Goal: Task Accomplishment & Management: Complete application form

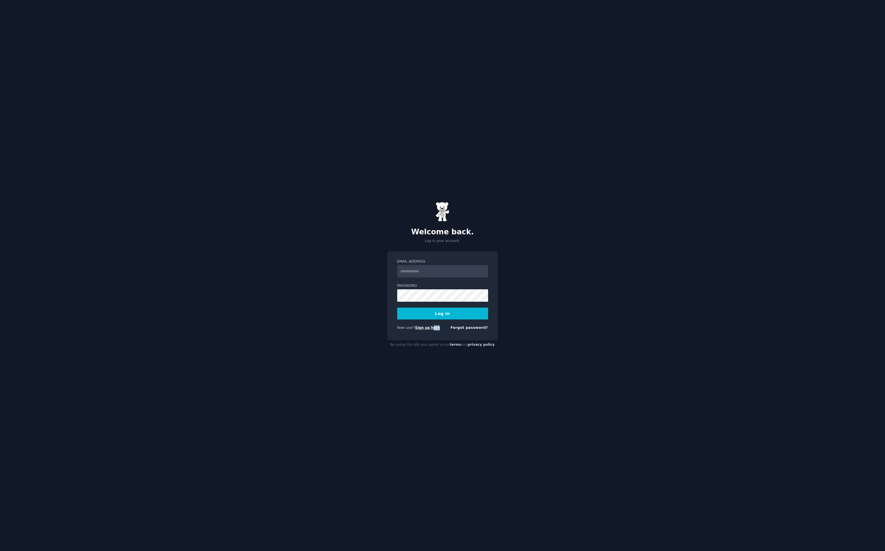
drag, startPoint x: 434, startPoint y: 332, endPoint x: 431, endPoint y: 330, distance: 3.5
click at [431, 330] on div "New user? Sign up here Forgot password?" at bounding box center [442, 329] width 91 height 7
click at [431, 330] on link "Sign up here" at bounding box center [427, 328] width 25 height 4
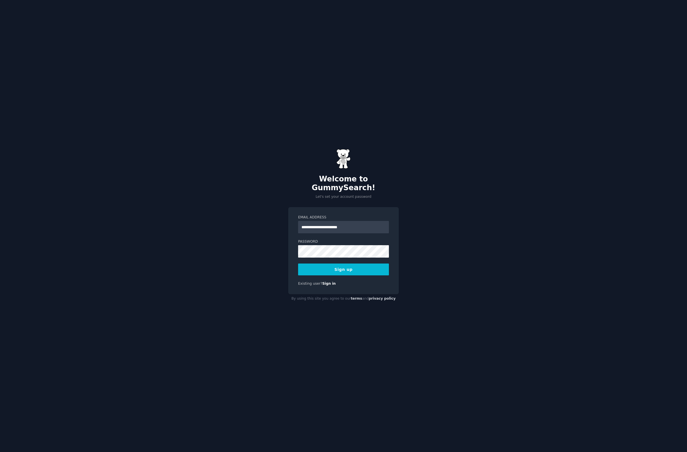
type input "**********"
drag, startPoint x: 243, startPoint y: 247, endPoint x: 258, endPoint y: 267, distance: 24.9
click at [244, 251] on div "**********" at bounding box center [343, 226] width 687 height 452
drag, startPoint x: 649, startPoint y: 47, endPoint x: 644, endPoint y: 33, distance: 14.6
click at [649, 47] on div "**********" at bounding box center [343, 226] width 687 height 452
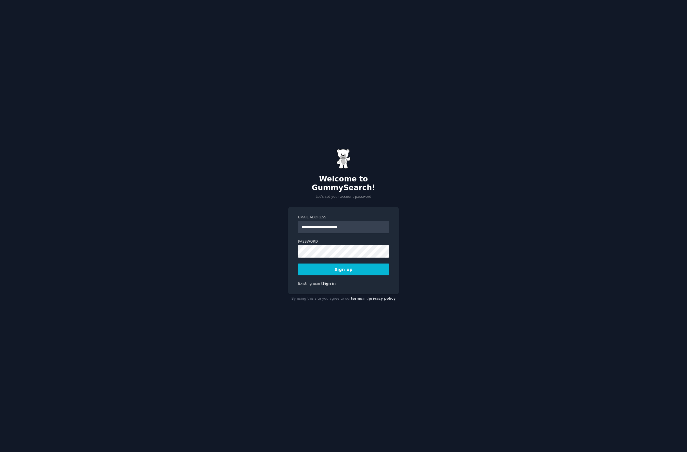
click at [348, 242] on div "Password 8 or more characters Alphanumeric characters No common passwords Passw…" at bounding box center [343, 248] width 91 height 18
click at [351, 266] on button "Sign up" at bounding box center [343, 270] width 91 height 12
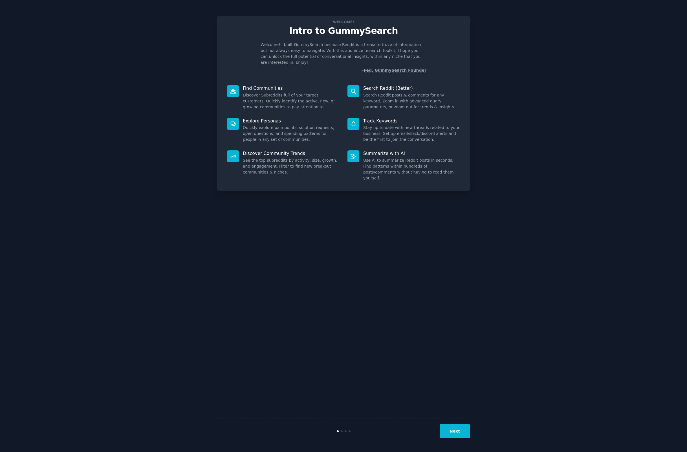
click at [451, 426] on button "Next" at bounding box center [455, 431] width 30 height 14
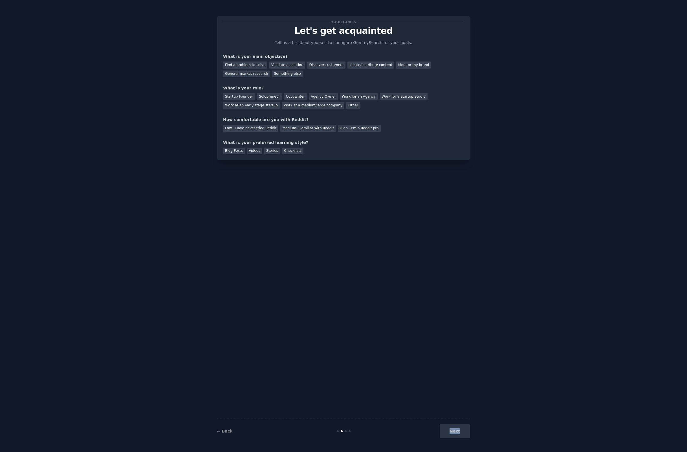
click at [451, 426] on div "Next" at bounding box center [428, 431] width 84 height 14
click at [454, 426] on div "Next" at bounding box center [428, 431] width 84 height 14
drag, startPoint x: 456, startPoint y: 429, endPoint x: 414, endPoint y: 410, distance: 46.4
click at [453, 428] on div "Next" at bounding box center [428, 431] width 84 height 14
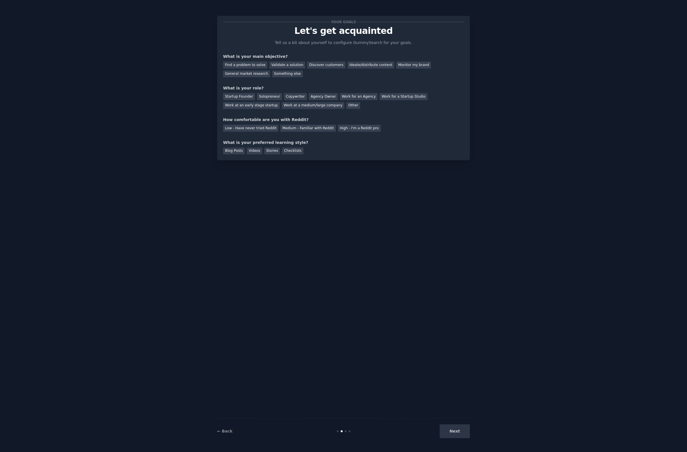
drag, startPoint x: 358, startPoint y: 349, endPoint x: 358, endPoint y: 336, distance: 12.4
click at [358, 348] on div "Your goals Let's get acquainted Tell us a bit about yourself to configure Gummy…" at bounding box center [343, 226] width 253 height 436
click at [303, 227] on div "Your goals Let's get acquainted Tell us a bit about yourself to configure Gummy…" at bounding box center [343, 226] width 253 height 436
click at [254, 66] on div "Find a problem to solve" at bounding box center [245, 65] width 44 height 7
click at [281, 66] on div "Validate a solution" at bounding box center [287, 65] width 36 height 7
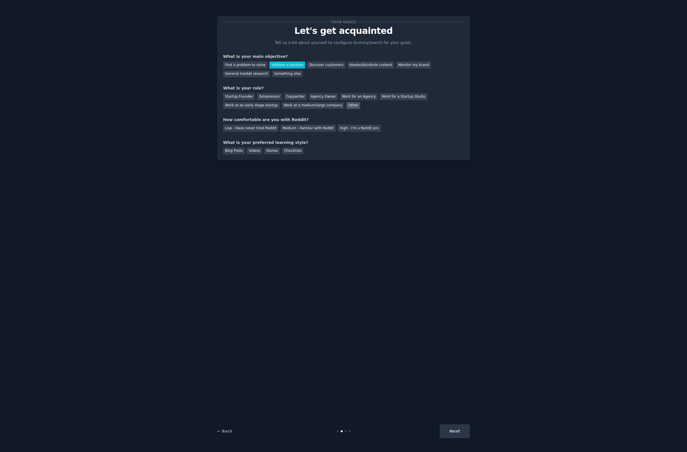
click at [347, 103] on div "Other" at bounding box center [354, 105] width 14 height 7
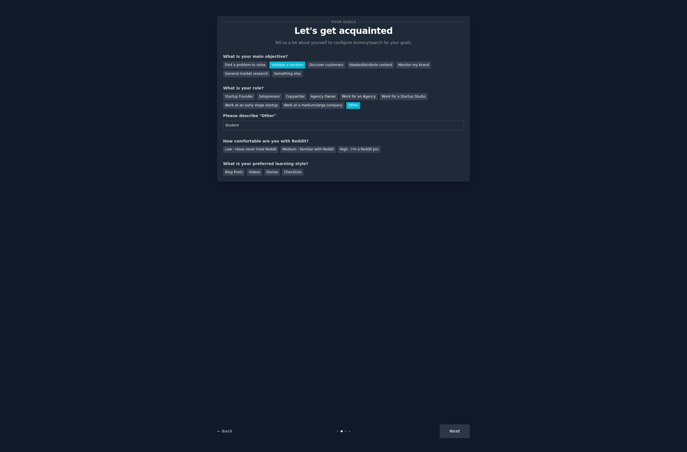
type input "Student"
click at [356, 159] on div "Your goals Let's get acquainted Tell us a bit about yourself to configure Gummy…" at bounding box center [343, 99] width 241 height 154
click at [302, 148] on div "Medium - Familiar with Reddit" at bounding box center [307, 149] width 55 height 7
click at [285, 174] on div "Checklists" at bounding box center [292, 172] width 21 height 7
click at [444, 422] on div "← Back Next" at bounding box center [343, 431] width 253 height 26
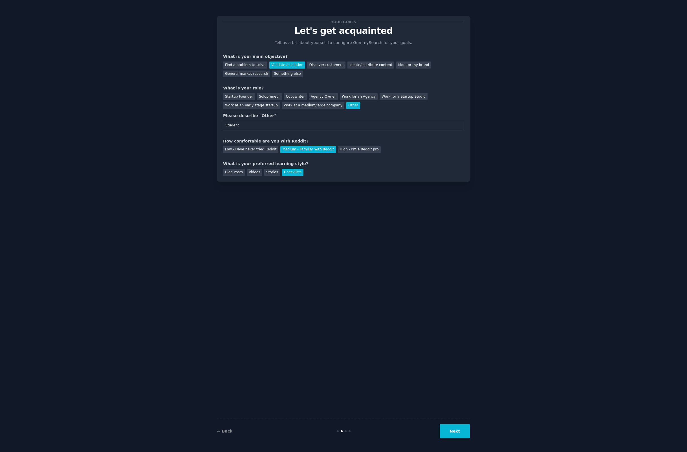
click at [450, 427] on button "Next" at bounding box center [455, 431] width 30 height 14
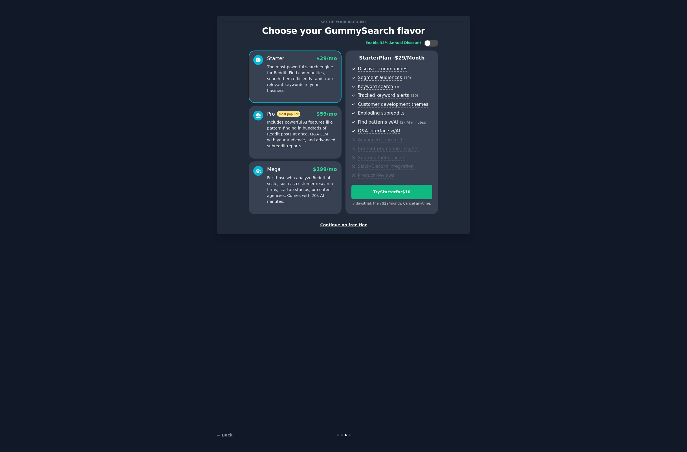
click at [328, 224] on div "Continue on free tier" at bounding box center [343, 225] width 241 height 6
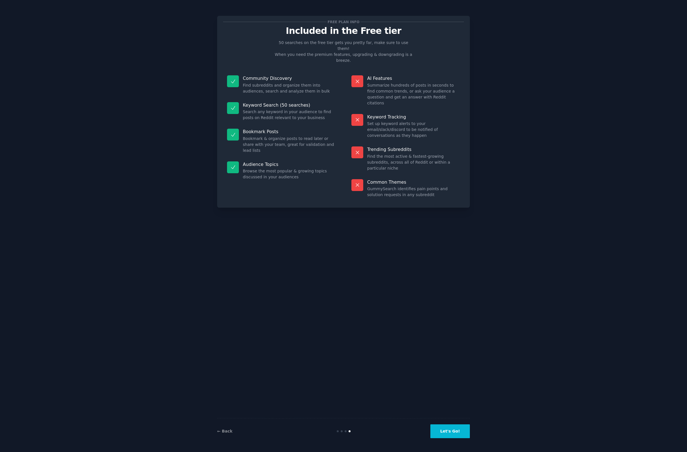
click at [459, 435] on button "Let's Go!" at bounding box center [451, 431] width 40 height 14
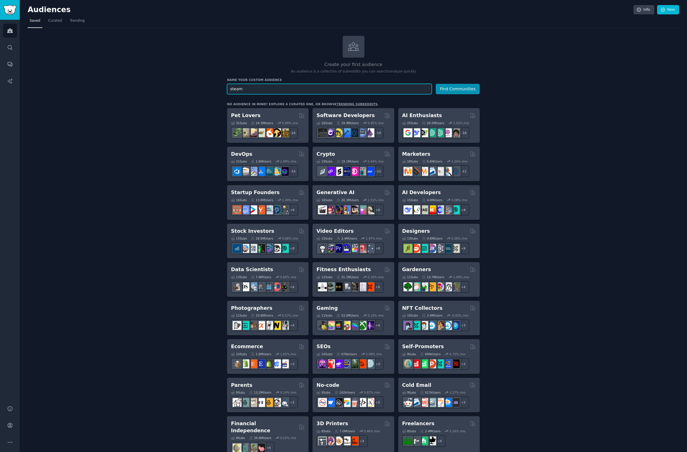
type input "steam"
click at [465, 86] on button "Find Communities" at bounding box center [458, 89] width 44 height 10
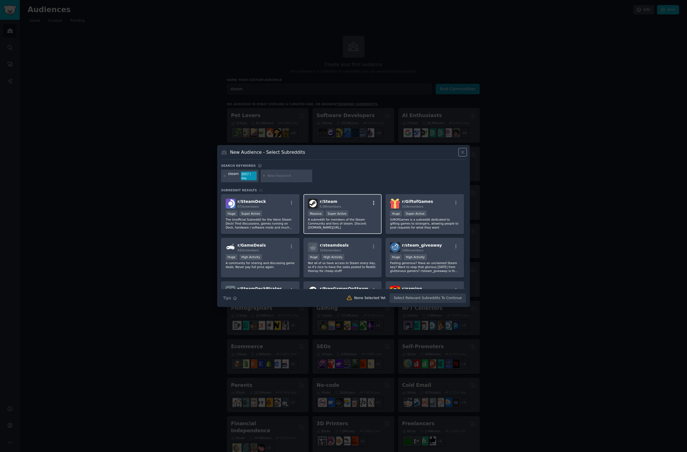
click at [371, 203] on icon "button" at bounding box center [373, 202] width 5 height 5
click at [362, 230] on div "Including context of your keywords" at bounding box center [349, 234] width 51 height 8
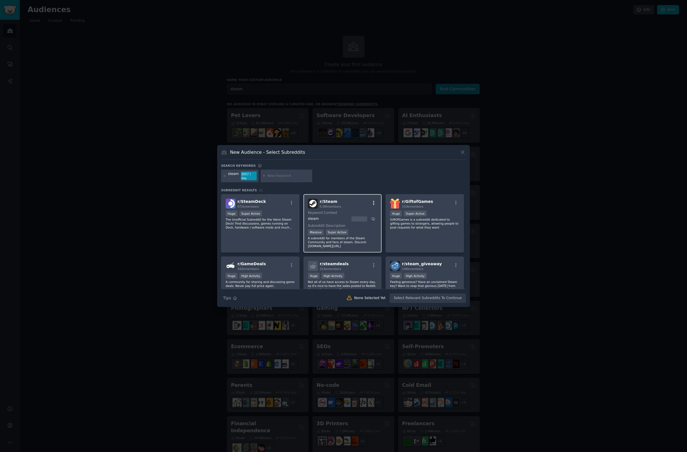
click at [372, 204] on icon "button" at bounding box center [373, 202] width 5 height 5
click at [363, 218] on div "Relevant Subreddit Add to your audience" at bounding box center [345, 216] width 63 height 13
click at [333, 185] on div "Search keywords steam 3057 / day Subreddit Results 22 r/ SteamDeck 971k members…" at bounding box center [343, 234] width 245 height 140
click at [231, 168] on div "Search keywords" at bounding box center [343, 167] width 245 height 6
click at [439, 301] on button "Create Audience" at bounding box center [447, 298] width 37 height 10
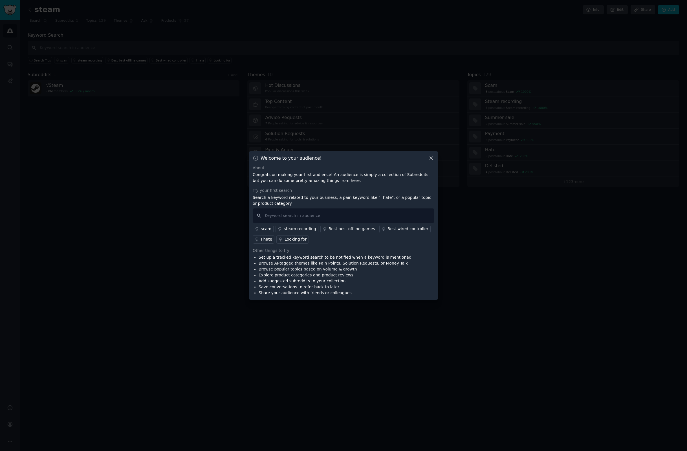
click at [433, 160] on icon at bounding box center [432, 158] width 6 height 6
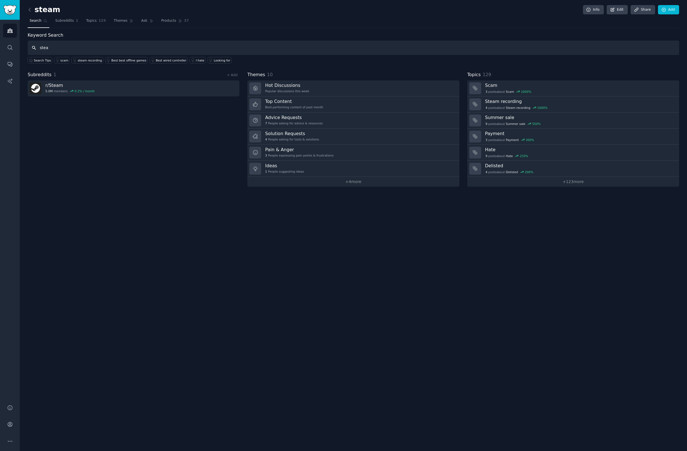
type input "steam"
type input "k"
type input "t"
type input "steam"
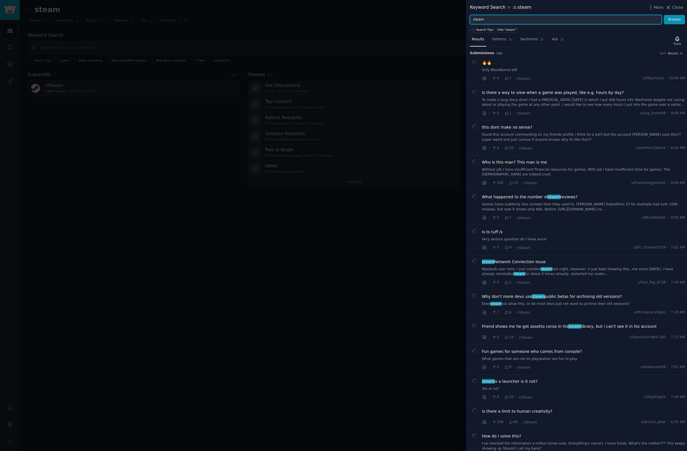
click at [586, 18] on input "steam" at bounding box center [566, 20] width 192 height 10
click at [409, 126] on div at bounding box center [343, 225] width 687 height 451
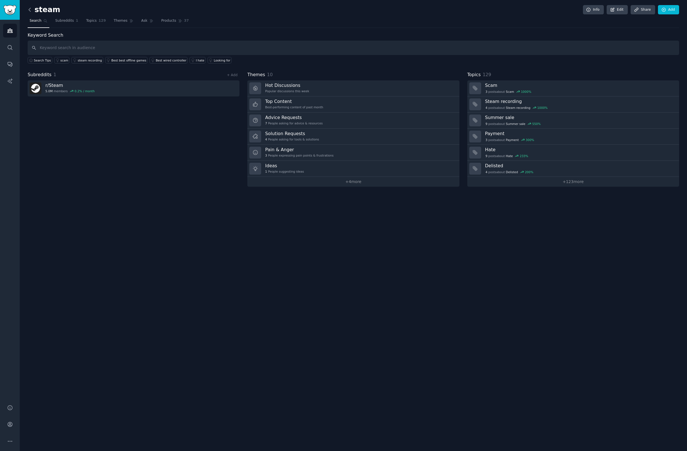
click at [30, 9] on icon at bounding box center [30, 10] width 6 height 6
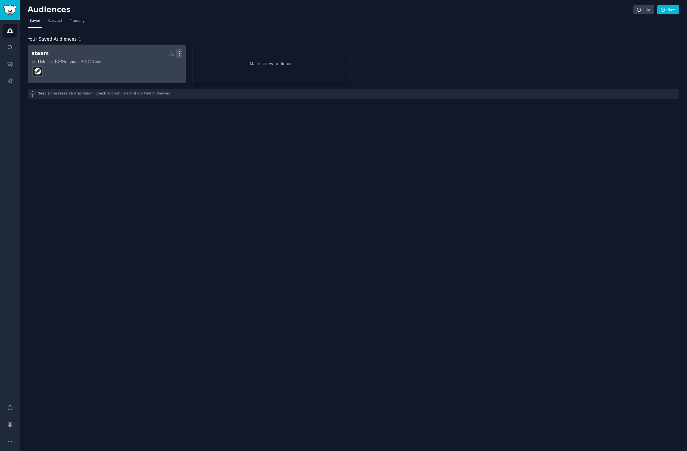
click at [181, 53] on icon "button" at bounding box center [179, 54] width 6 height 6
click at [161, 57] on p "View" at bounding box center [161, 55] width 9 height 6
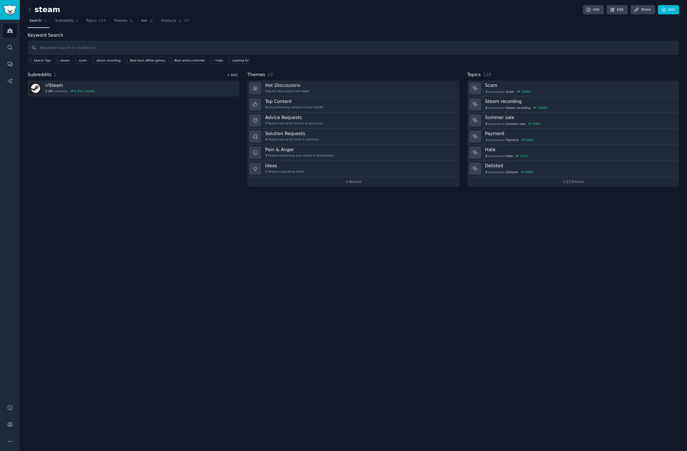
click at [231, 77] on link "+ Add" at bounding box center [232, 75] width 11 height 4
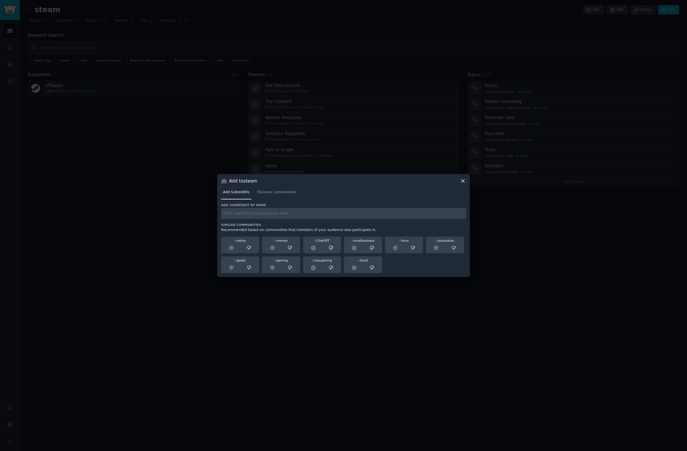
click at [281, 217] on input "text" at bounding box center [343, 213] width 245 height 11
click at [278, 187] on div "Add Subreddits Discover Communities" at bounding box center [343, 193] width 245 height 19
click at [280, 190] on span "Discover Communities" at bounding box center [276, 192] width 39 height 5
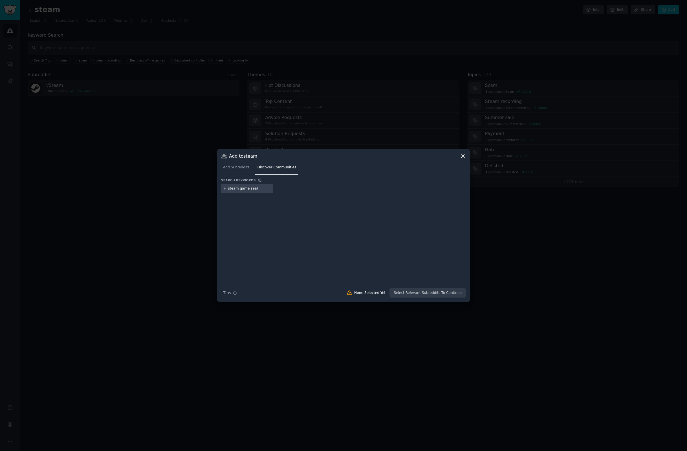
type input "steam game seals"
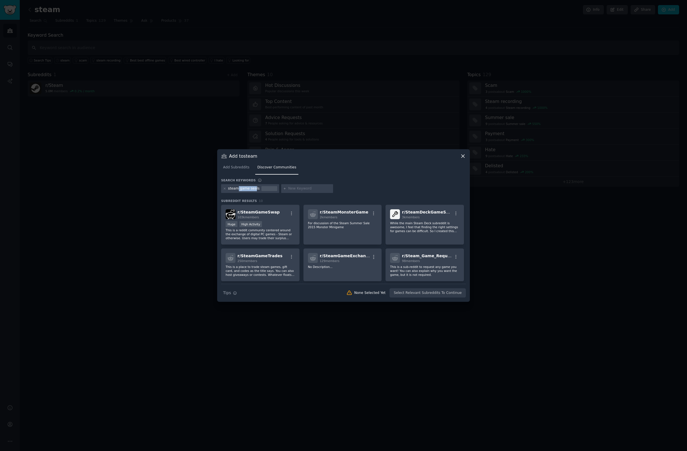
drag, startPoint x: 238, startPoint y: 190, endPoint x: 262, endPoint y: 191, distance: 24.6
click at [257, 189] on div "steam game seals" at bounding box center [244, 188] width 32 height 5
drag, startPoint x: 342, startPoint y: 154, endPoint x: 319, endPoint y: 165, distance: 25.4
click at [343, 154] on div "Add to steam" at bounding box center [343, 156] width 245 height 6
click at [250, 186] on div "steam game seals" at bounding box center [244, 188] width 32 height 5
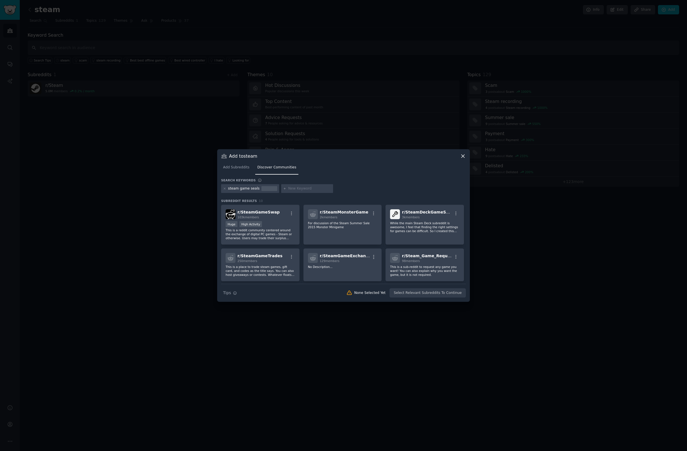
click at [250, 190] on div "steam game seals" at bounding box center [244, 188] width 32 height 5
click at [224, 190] on icon at bounding box center [224, 188] width 3 height 3
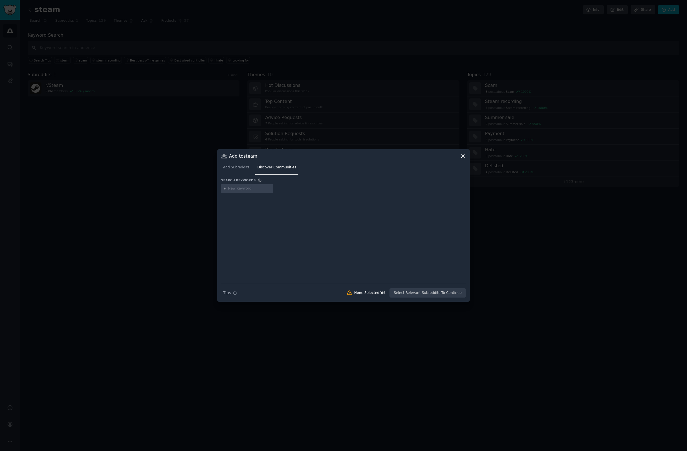
click at [240, 191] on div at bounding box center [247, 188] width 52 height 9
click at [240, 190] on input "text" at bounding box center [249, 188] width 43 height 5
type input "pc game"
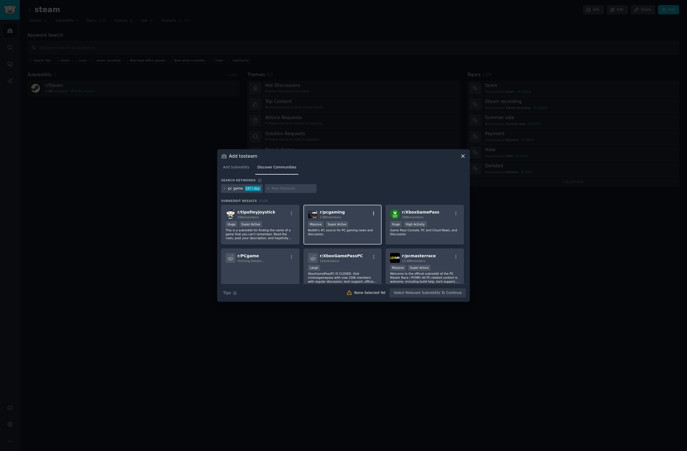
click at [373, 212] on icon "button" at bounding box center [373, 213] width 5 height 5
click at [363, 226] on div "Relevant Subreddit Add to your audience" at bounding box center [345, 227] width 63 height 13
click at [248, 193] on div "pc game 147 / day" at bounding box center [242, 188] width 42 height 9
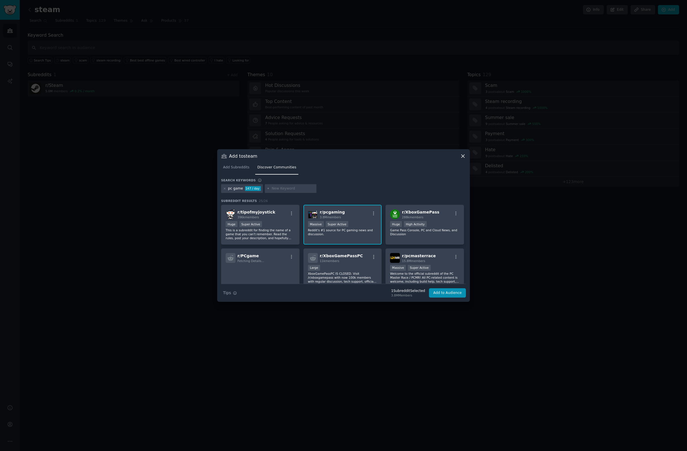
click at [233, 185] on div "pc game 147 / day" at bounding box center [242, 188] width 42 height 9
click at [286, 191] on input "text" at bounding box center [293, 188] width 43 height 5
type input "game deals"
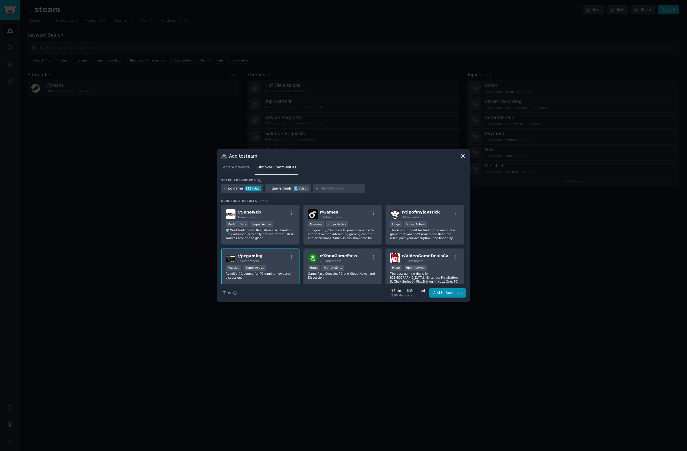
click at [229, 189] on div "pc game" at bounding box center [235, 188] width 15 height 5
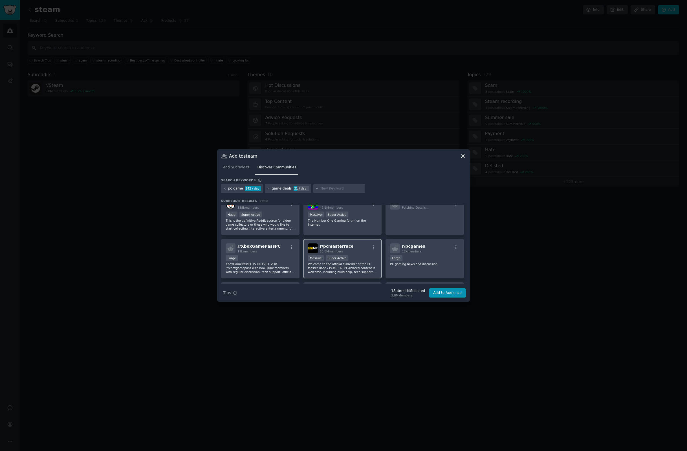
click at [370, 273] on p "Welcome to the official subreddit of the PC Master Race / PCMR! All PC-related …" at bounding box center [342, 268] width 69 height 12
click at [371, 274] on div "r/ pcmasterrace 15.8M members Massive Super Active Welcome to the official subr…" at bounding box center [343, 259] width 78 height 40
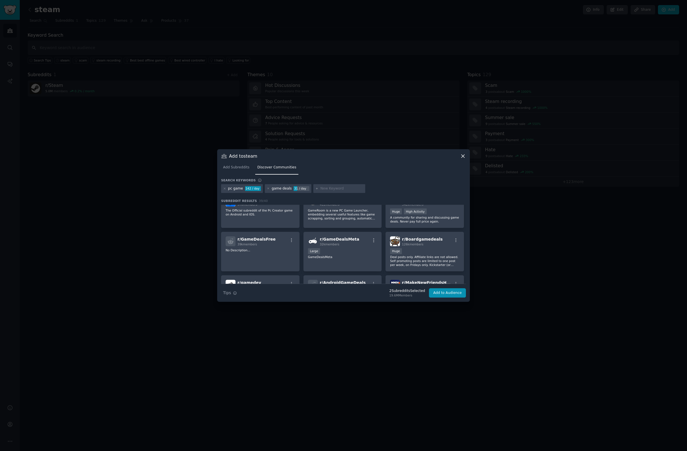
scroll to position [145, 0]
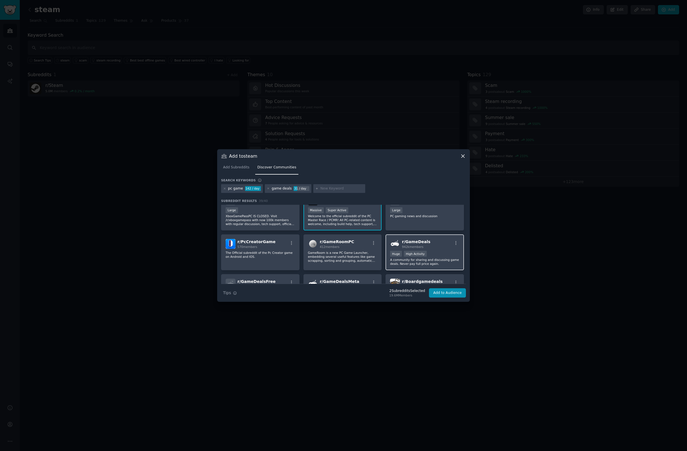
click at [428, 245] on div "r/ GameDeals 942k members" at bounding box center [424, 244] width 69 height 10
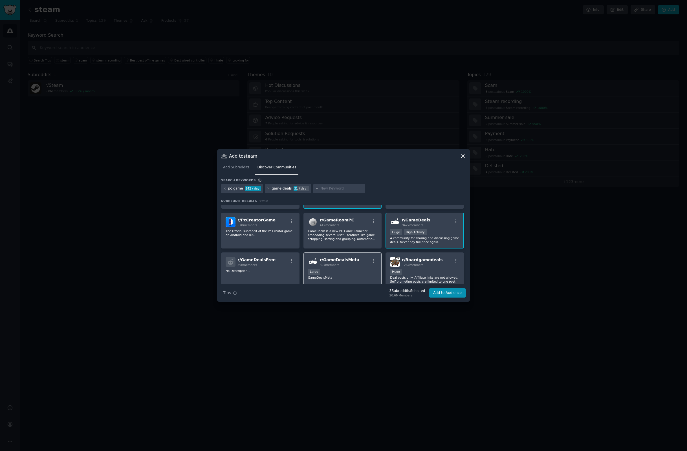
scroll to position [174, 0]
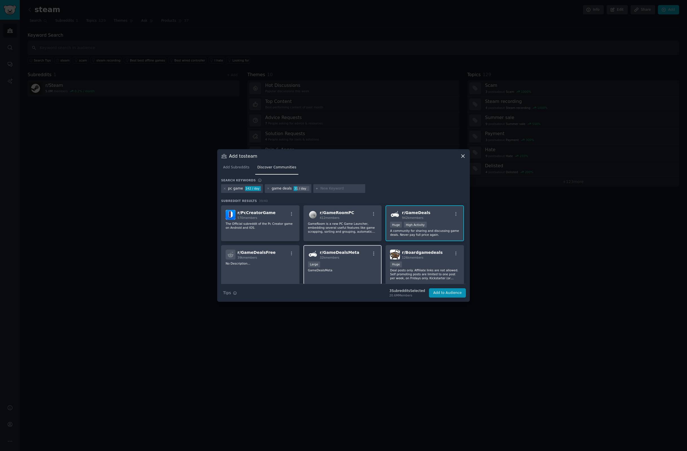
click at [345, 269] on p "GameDealsMeta" at bounding box center [342, 270] width 69 height 4
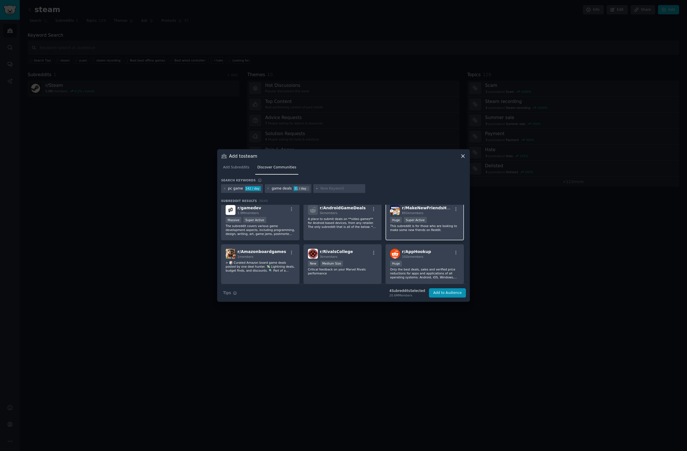
scroll to position [266, 0]
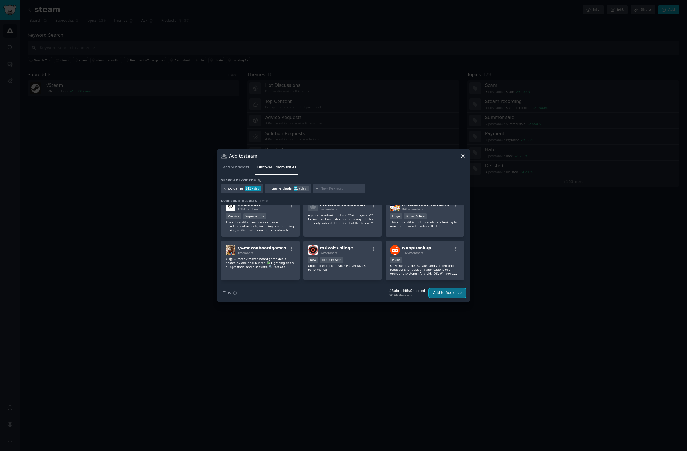
click at [461, 294] on button "Add to Audience" at bounding box center [447, 293] width 37 height 10
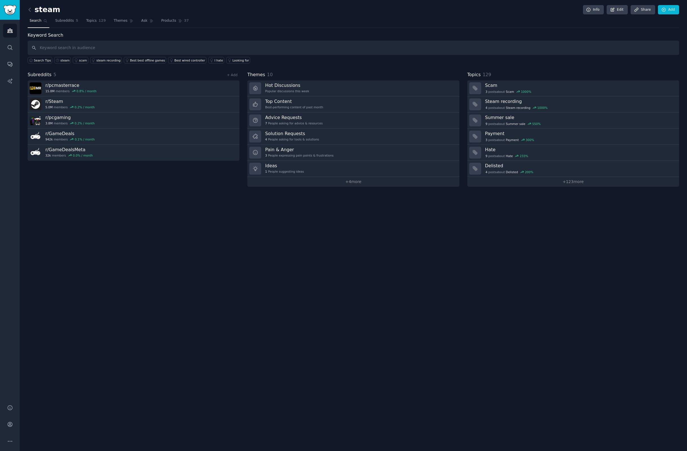
click at [272, 259] on div "steam Info Edit Share Add Search Subreddits 5 Topics 129 Themes Ask Products 37…" at bounding box center [354, 225] width 668 height 451
drag, startPoint x: 270, startPoint y: 255, endPoint x: 163, endPoint y: 0, distance: 276.4
click at [0, 0] on div "Audiences Search Conversations AI Reports Help Account More steam Info Edit Sha…" at bounding box center [343, 225] width 687 height 451
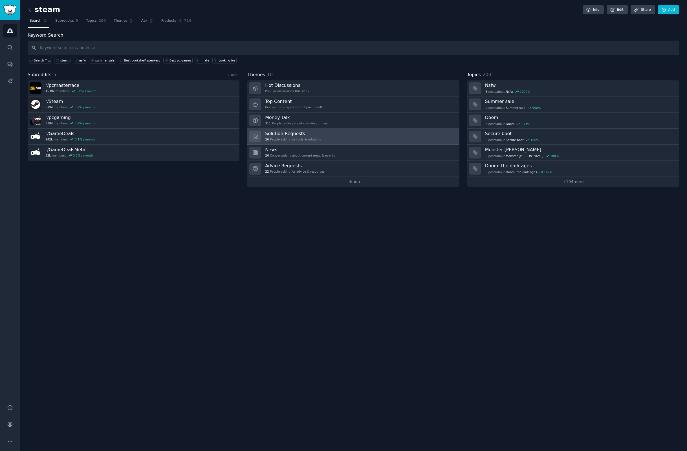
click at [311, 143] on link "Solution Requests 26 People asking for tools & solutions" at bounding box center [353, 137] width 212 height 16
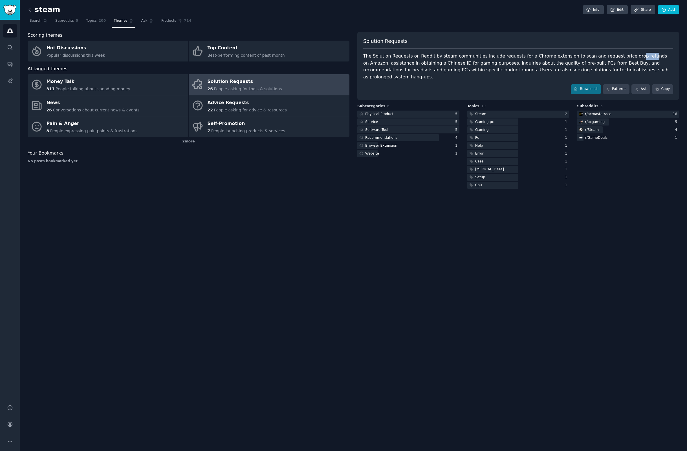
drag, startPoint x: 619, startPoint y: 58, endPoint x: 630, endPoint y: 57, distance: 10.2
click at [630, 57] on div "The Solution Requests on Reddit by steam communities include requests for a Chr…" at bounding box center [518, 67] width 310 height 28
drag, startPoint x: 415, startPoint y: 62, endPoint x: 491, endPoint y: 65, distance: 76.0
click at [491, 65] on div "The Solution Requests on Reddit by steam communities include requests for a Chr…" at bounding box center [518, 67] width 310 height 28
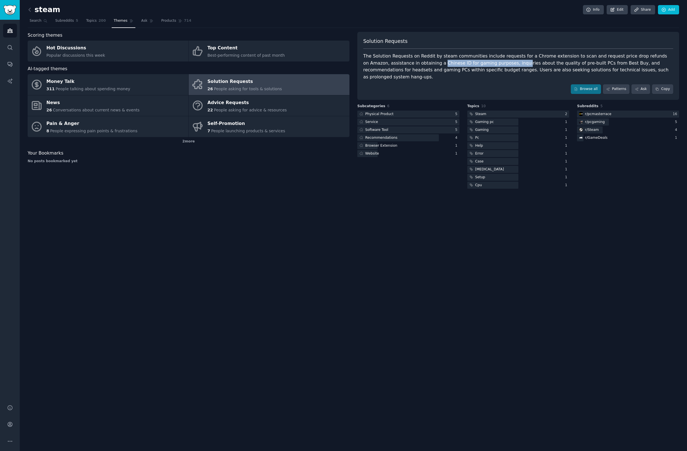
click at [491, 65] on div "The Solution Requests on Reddit by steam communities include requests for a Chr…" at bounding box center [518, 67] width 310 height 28
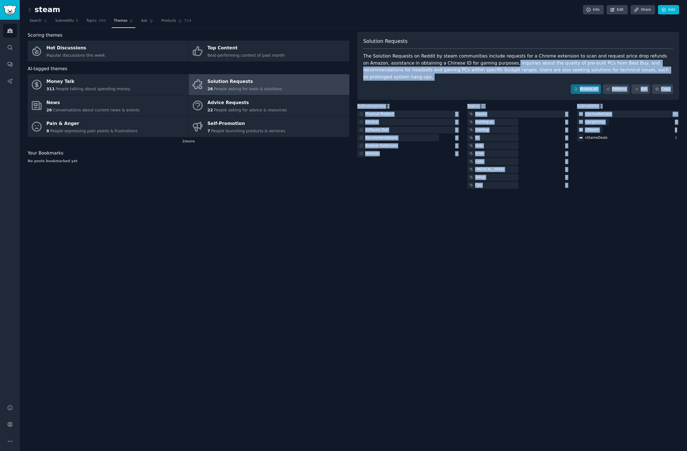
drag, startPoint x: 480, startPoint y: 63, endPoint x: 601, endPoint y: 242, distance: 215.9
click at [607, 225] on div "steam Info Edit Share Add Search Subreddits 5 Topics 200 Themes Ask Products 71…" at bounding box center [354, 225] width 668 height 451
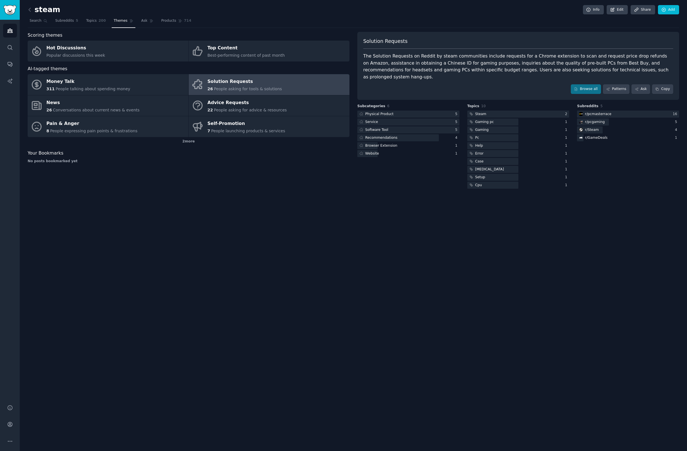
drag, startPoint x: 589, startPoint y: 266, endPoint x: 573, endPoint y: 296, distance: 33.5
click at [575, 292] on div "steam Info Edit Share Add Search Subreddits 5 Topics 200 Themes Ask Products 71…" at bounding box center [354, 225] width 668 height 451
drag, startPoint x: 409, startPoint y: 70, endPoint x: 493, endPoint y: 72, distance: 84.4
click at [493, 72] on div "The Solution Requests on Reddit by steam communities include requests for a Chr…" at bounding box center [518, 67] width 310 height 28
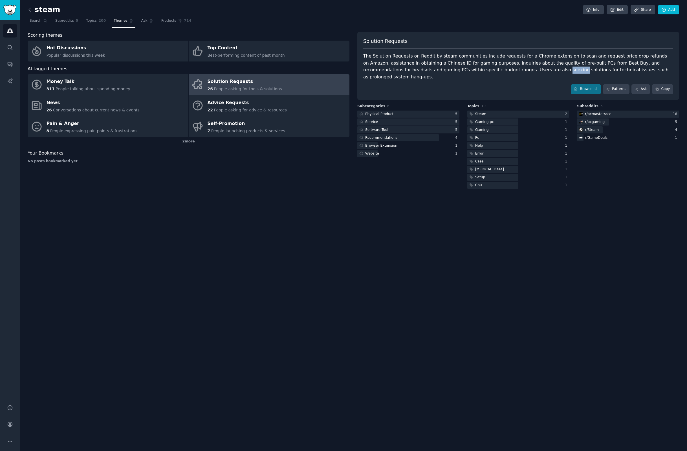
click at [493, 72] on div "The Solution Requests on Reddit by steam communities include requests for a Chr…" at bounding box center [518, 67] width 310 height 28
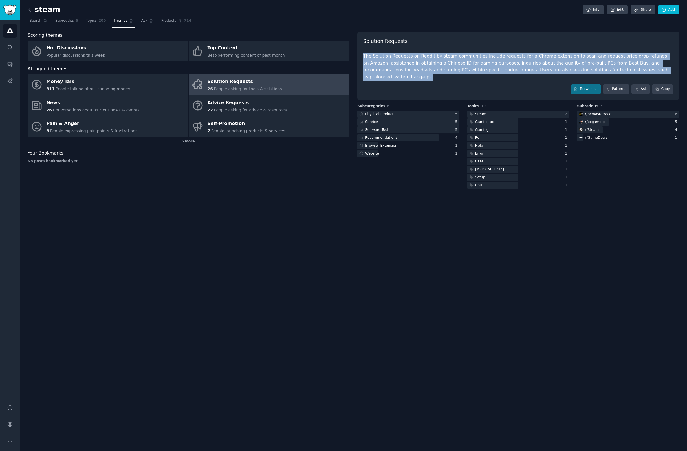
click at [494, 72] on div "The Solution Requests on Reddit by steam communities include requests for a Chr…" at bounding box center [518, 67] width 310 height 28
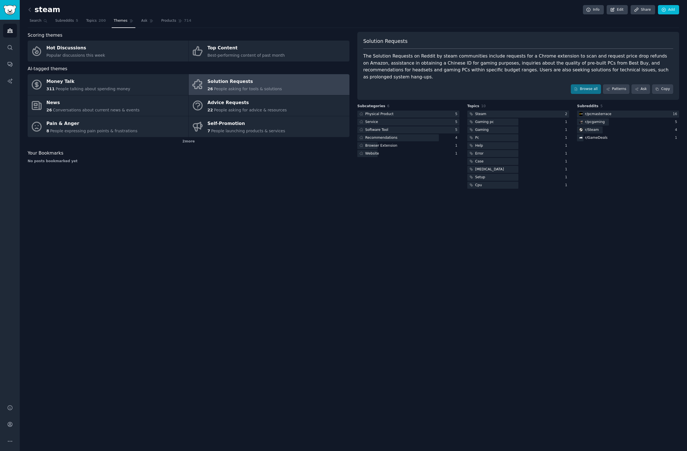
click at [497, 72] on div "The Solution Requests on Reddit by steam communities include requests for a Chr…" at bounding box center [518, 67] width 310 height 28
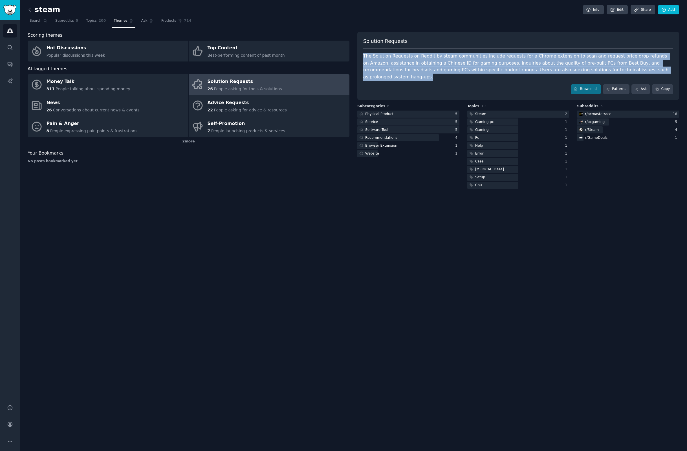
click at [497, 72] on div "The Solution Requests on Reddit by steam communities include requests for a Chr…" at bounding box center [518, 67] width 310 height 28
click at [499, 74] on div "Solution Requests The Solution Requests on Reddit by steam communities include …" at bounding box center [519, 66] width 322 height 68
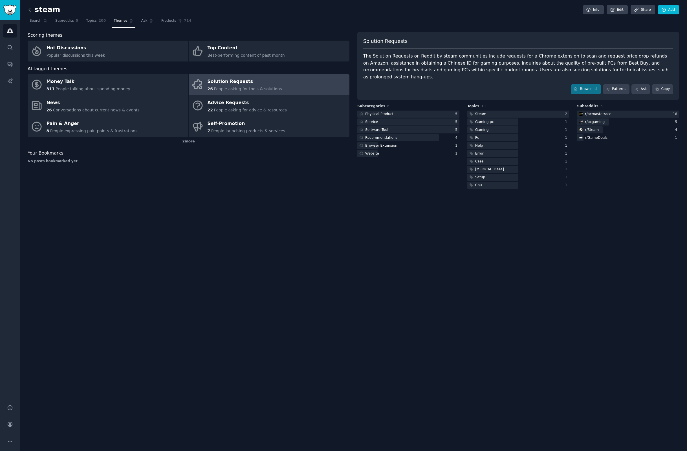
click at [500, 74] on div "Solution Requests The Solution Requests on Reddit by steam communities include …" at bounding box center [519, 66] width 322 height 68
click at [500, 71] on div "The Solution Requests on Reddit by steam communities include requests for a Chr…" at bounding box center [518, 67] width 310 height 28
copy div "seeking"
click at [501, 85] on div "Browse all Patterns Ask Copy" at bounding box center [518, 89] width 310 height 10
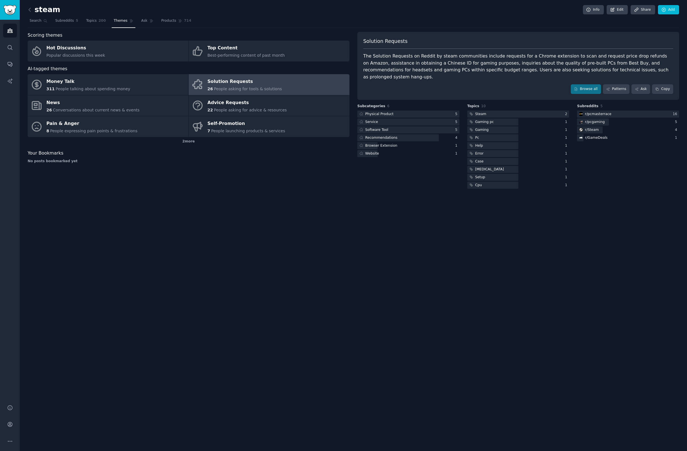
click at [587, 74] on div "Solution Requests The Solution Requests on Reddit by steam communities include …" at bounding box center [519, 66] width 322 height 68
drag, startPoint x: 550, startPoint y: 82, endPoint x: 600, endPoint y: 78, distance: 49.8
click at [551, 84] on div "Browse all Patterns Ask Copy" at bounding box center [518, 89] width 310 height 10
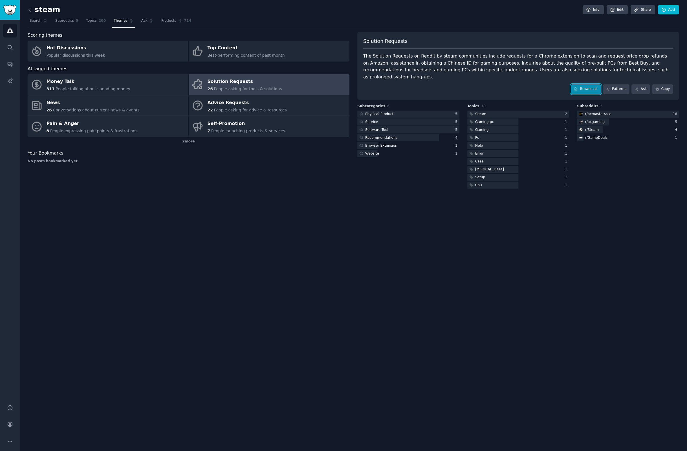
click at [595, 84] on link "Browse all" at bounding box center [586, 89] width 30 height 10
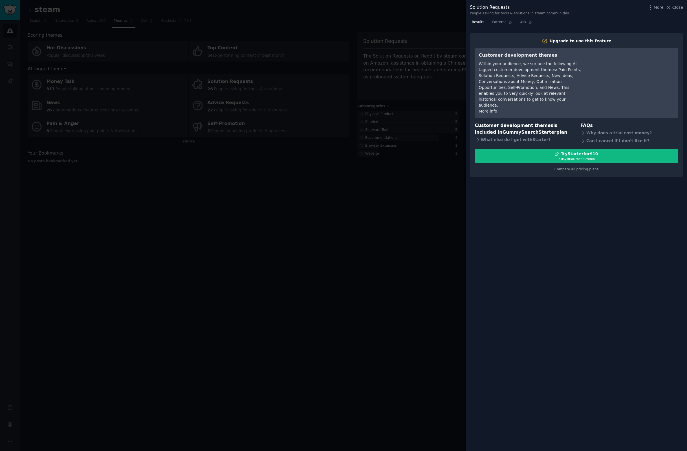
click at [440, 190] on div at bounding box center [343, 225] width 687 height 451
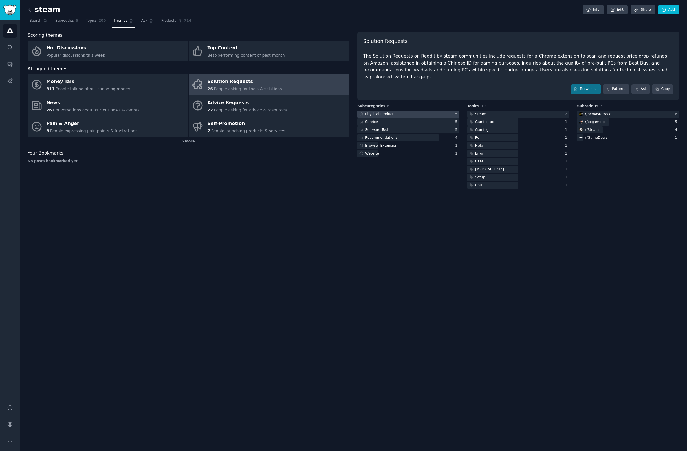
click at [420, 111] on div at bounding box center [409, 114] width 102 height 7
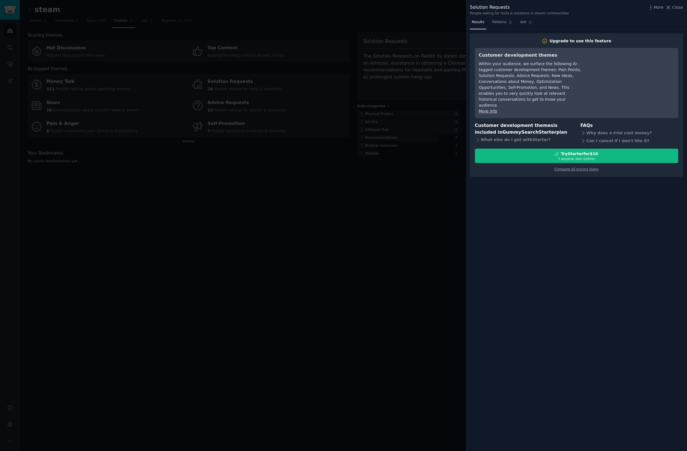
click at [409, 126] on div at bounding box center [343, 225] width 687 height 451
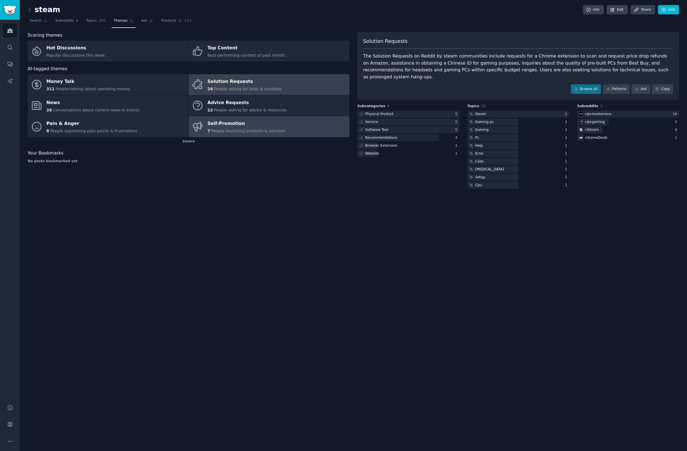
click at [250, 125] on div "Self-Promotion" at bounding box center [247, 123] width 78 height 9
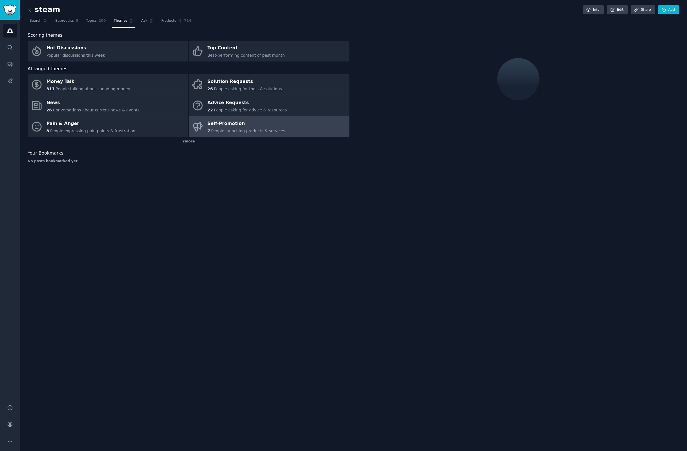
click at [250, 118] on link "Self-Promotion 7 People launching products & services" at bounding box center [269, 126] width 161 height 21
click at [250, 106] on div "Advice Requests" at bounding box center [247, 102] width 79 height 9
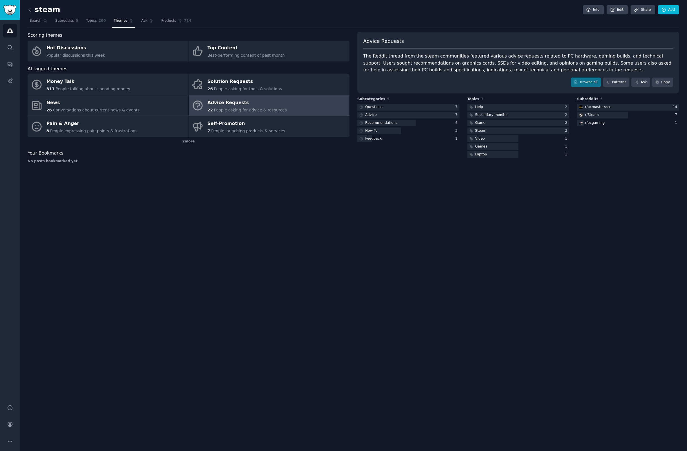
click at [16, 255] on div "Audiences Search Conversations AI Reports" at bounding box center [10, 209] width 20 height 378
click at [329, 278] on div "steam Info Edit Share Add Search Subreddits 5 Topics 200 Themes Ask Products 71…" at bounding box center [354, 225] width 668 height 451
click at [249, 89] on span "People asking for tools & solutions" at bounding box center [248, 89] width 68 height 5
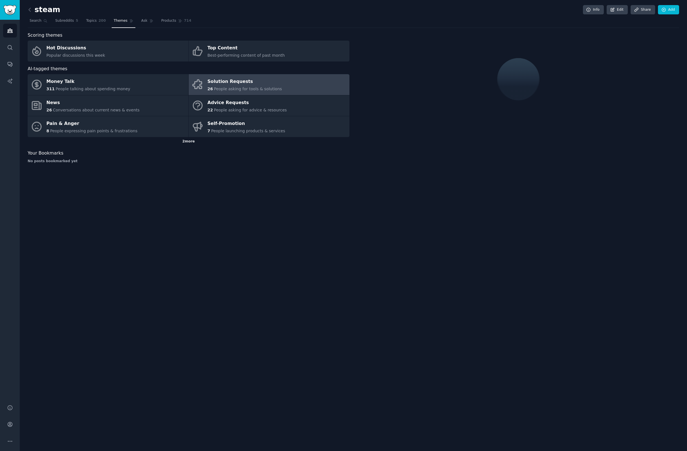
click at [187, 143] on div "2 more" at bounding box center [189, 141] width 322 height 9
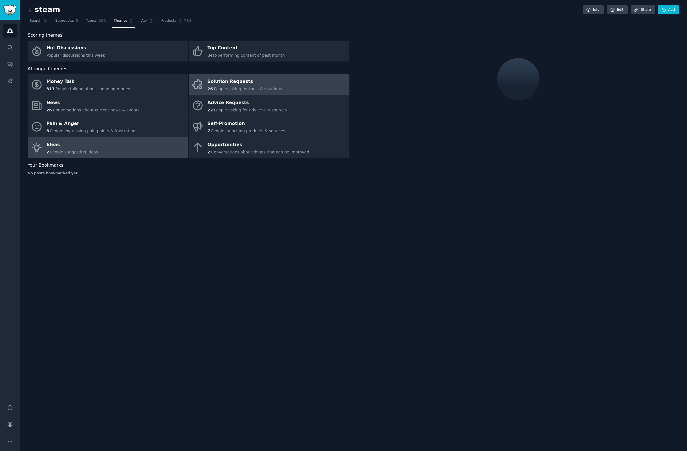
click at [139, 142] on link "Ideas 2 People suggesting ideas" at bounding box center [108, 147] width 161 height 21
click at [5, 405] on link "Help" at bounding box center [10, 408] width 14 height 14
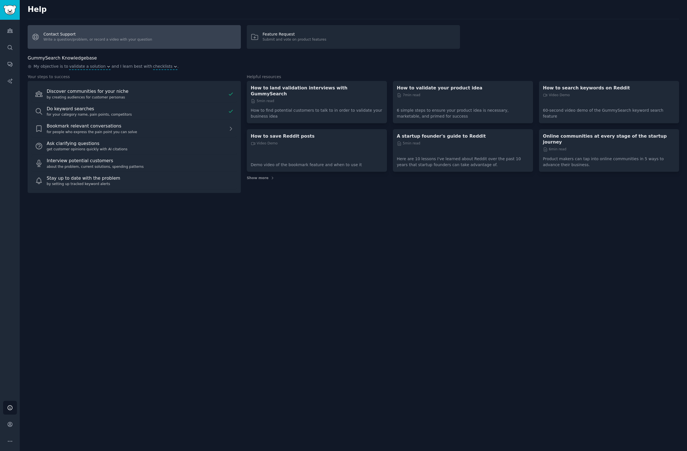
click at [118, 48] on link "Contact Support Write a question/problem, or record a video with your question" at bounding box center [134, 37] width 213 height 24
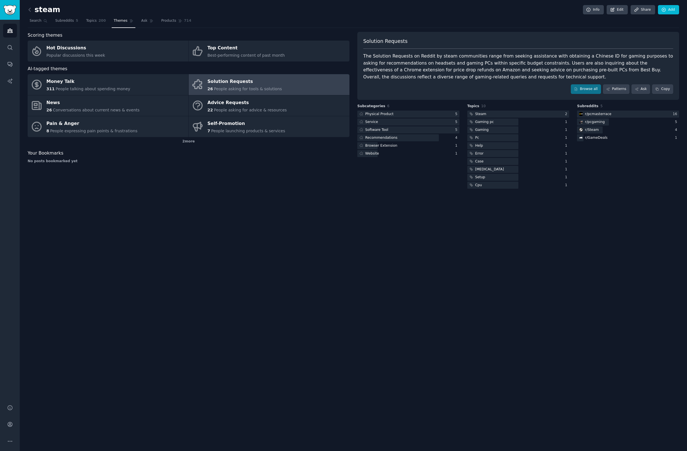
drag, startPoint x: 529, startPoint y: 245, endPoint x: 194, endPoint y: 161, distance: 346.1
click at [519, 244] on div "steam Info Edit Share Add Search Subreddits 5 Topics 200 Themes Ask Products 71…" at bounding box center [354, 225] width 668 height 451
click at [185, 149] on div "Scoring themes Hot Discussions Popular discussions this week Top Content Best-p…" at bounding box center [189, 111] width 322 height 158
click at [187, 143] on div "2 more" at bounding box center [189, 141] width 322 height 9
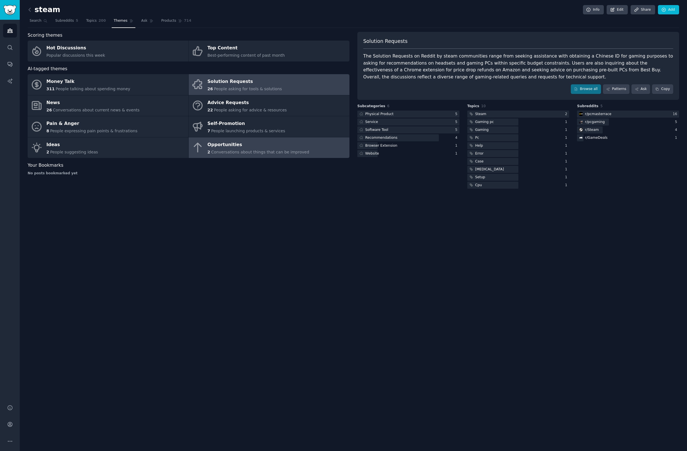
click at [228, 149] on div "2 Conversations about things that can be improved" at bounding box center [259, 152] width 102 height 6
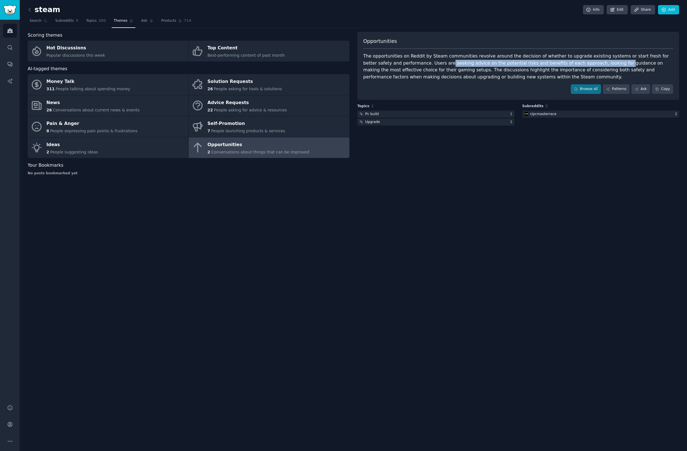
drag, startPoint x: 412, startPoint y: 65, endPoint x: 572, endPoint y: 63, distance: 160.6
click at [572, 63] on div "The opportunities on Reddit by Steam communities revolve around the decision of…" at bounding box center [518, 67] width 310 height 28
click at [573, 63] on div "The opportunities on Reddit by Steam communities revolve around the decision of…" at bounding box center [518, 67] width 310 height 28
click at [576, 65] on div "The opportunities on Reddit by Steam communities revolve around the decision of…" at bounding box center [518, 67] width 310 height 28
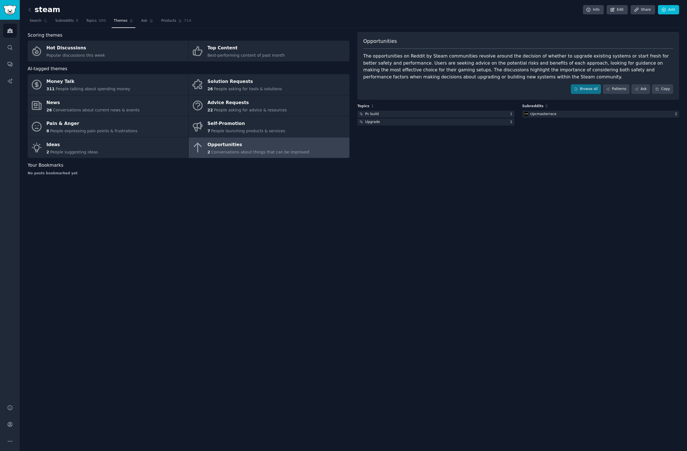
click at [585, 71] on div "The opportunities on Reddit by Steam communities revolve around the decision of…" at bounding box center [518, 67] width 310 height 28
drag, startPoint x: 464, startPoint y: 366, endPoint x: 422, endPoint y: 309, distance: 70.8
click at [444, 354] on div "steam Info Edit Share Add Search Subreddits 5 Topics 200 Themes Ask Products 71…" at bounding box center [354, 225] width 668 height 451
drag, startPoint x: 421, startPoint y: 307, endPoint x: 388, endPoint y: 232, distance: 82.4
click at [391, 246] on div "steam Info Edit Share Add Search Subreddits 5 Topics 200 Themes Ask Products 71…" at bounding box center [354, 225] width 668 height 451
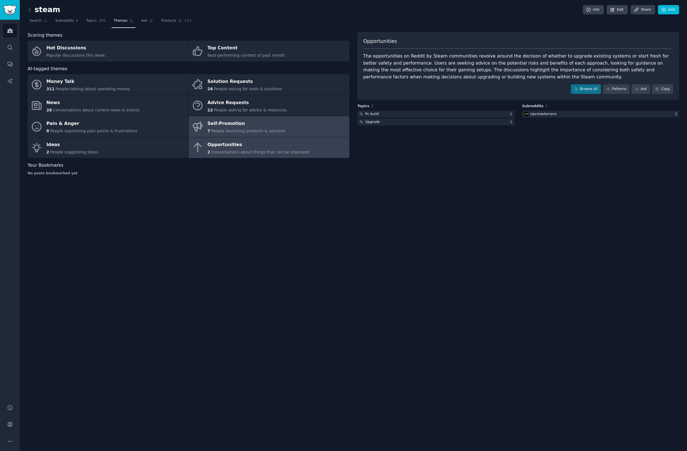
click at [282, 131] on link "Self-Promotion 7 People launching products & services" at bounding box center [269, 126] width 161 height 21
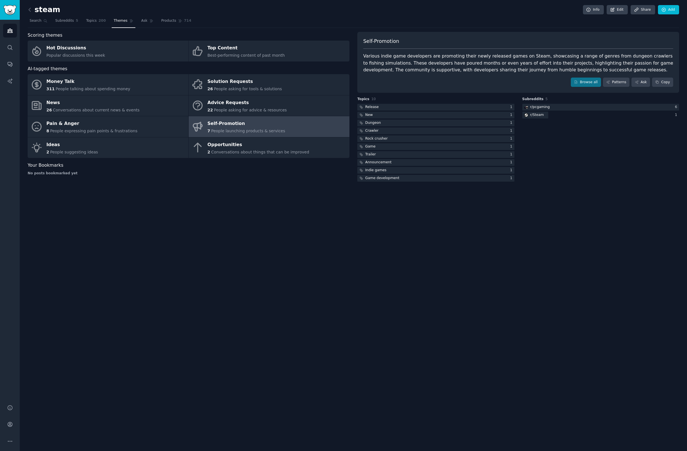
click at [422, 71] on div "Various indie game developers are promoting their newly released games on Steam…" at bounding box center [518, 63] width 310 height 21
copy div "with"
click at [418, 97] on div "Self-Promotion Various indie game developers are promoting their newly released…" at bounding box center [519, 140] width 322 height 86
click at [201, 91] on link "Solution Requests 26 People asking for tools & solutions" at bounding box center [269, 84] width 161 height 21
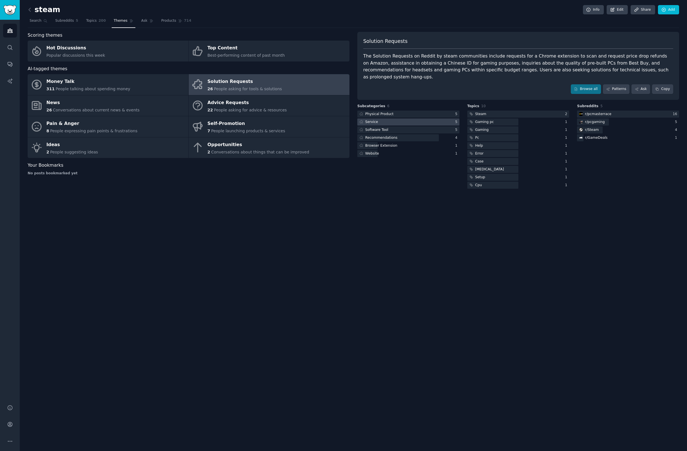
click at [424, 119] on div at bounding box center [409, 122] width 102 height 7
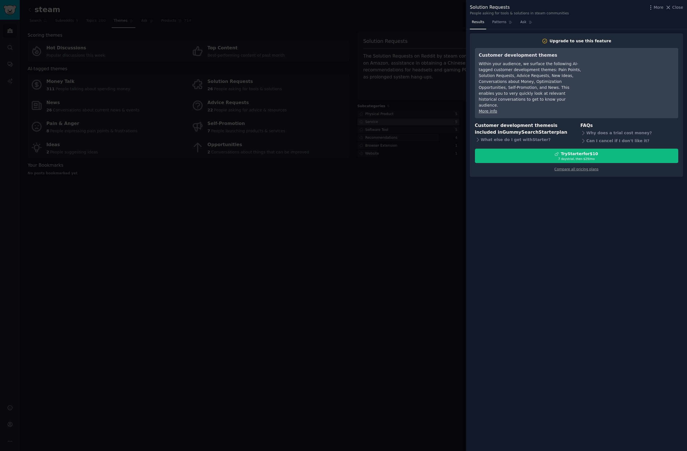
click at [424, 113] on div at bounding box center [343, 225] width 687 height 451
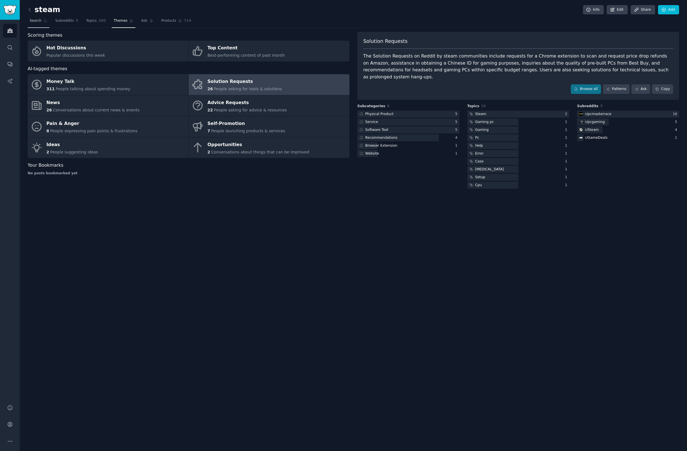
click at [39, 20] on span "Search" at bounding box center [36, 20] width 12 height 5
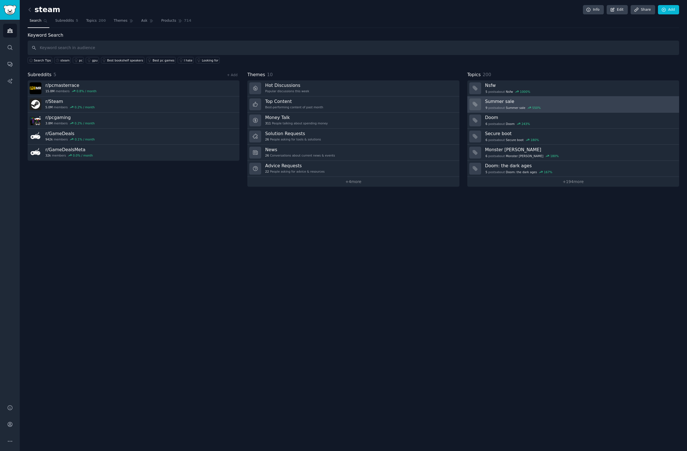
click at [553, 107] on div "9 post s about Summer sale 550 %" at bounding box center [580, 107] width 190 height 5
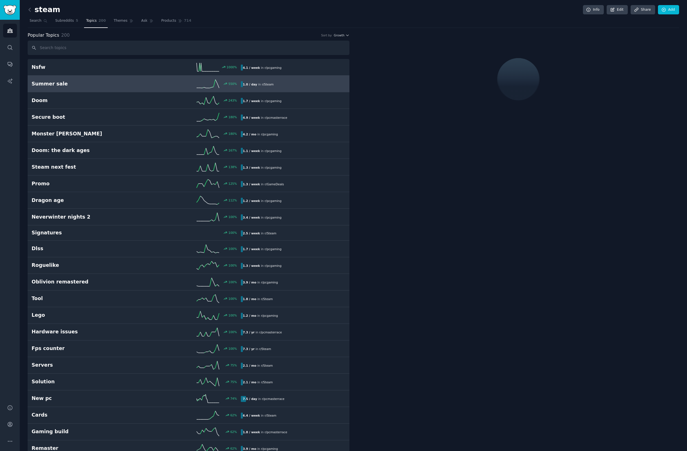
click at [38, 15] on div "steam Info Edit Share Add" at bounding box center [354, 11] width 652 height 12
click at [36, 20] on span "Search" at bounding box center [36, 20] width 12 height 5
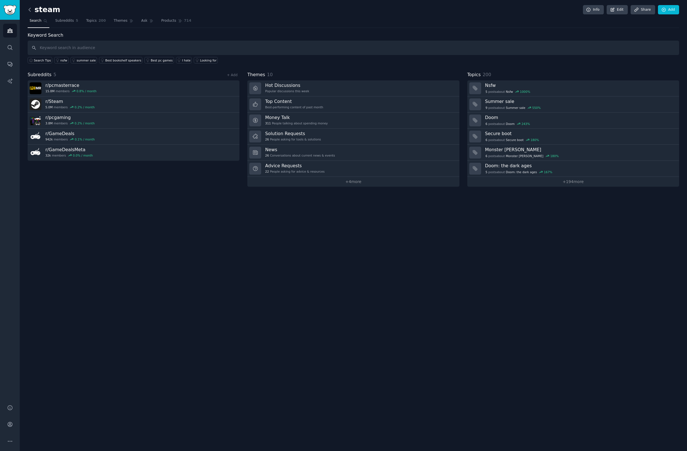
click at [31, 9] on icon at bounding box center [30, 10] width 6 height 6
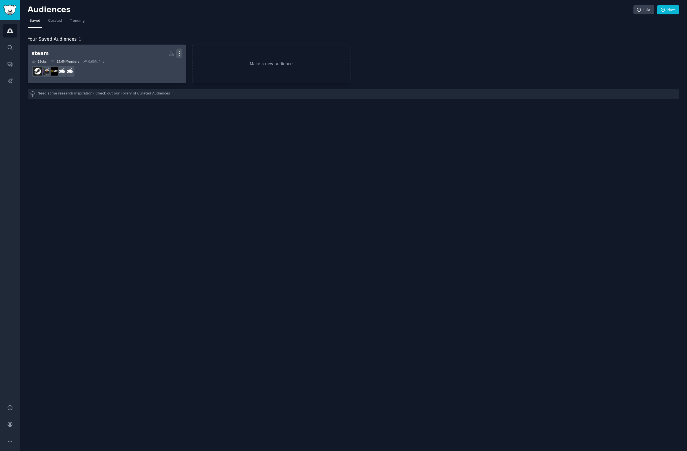
click at [181, 53] on icon "button" at bounding box center [179, 54] width 6 height 6
click at [181, 54] on icon "button" at bounding box center [179, 54] width 6 height 6
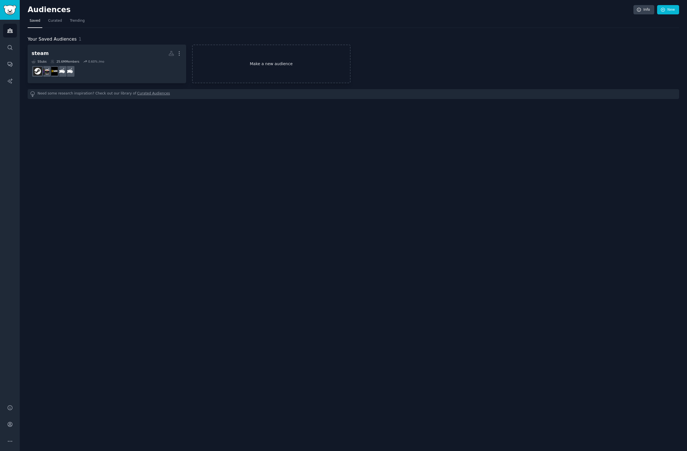
click at [226, 61] on link "Make a new audience" at bounding box center [271, 64] width 159 height 39
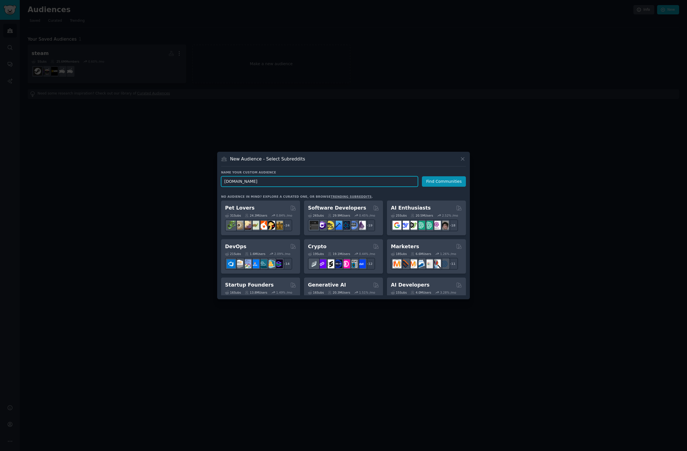
type input "[DOMAIN_NAME]"
click button "Find Communities" at bounding box center [444, 181] width 44 height 10
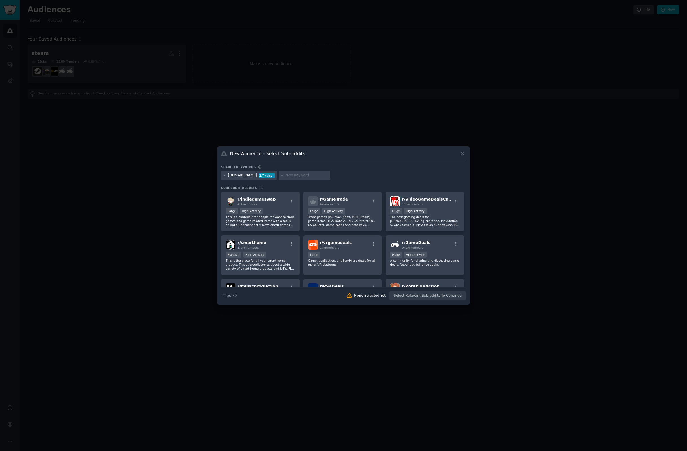
click at [372, 166] on div "Search keywords" at bounding box center [343, 168] width 245 height 6
click at [295, 153] on h3 "New Audience - Select Subreddits" at bounding box center [267, 154] width 75 height 6
copy div "New Audience - Select Subreddits"
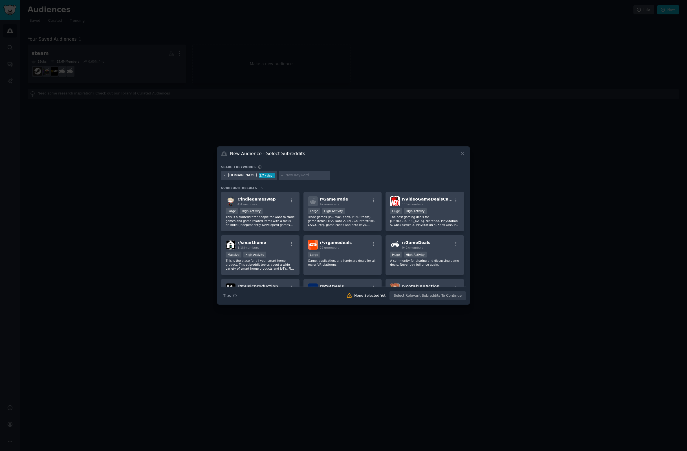
click at [366, 168] on div "Search keywords" at bounding box center [343, 168] width 245 height 6
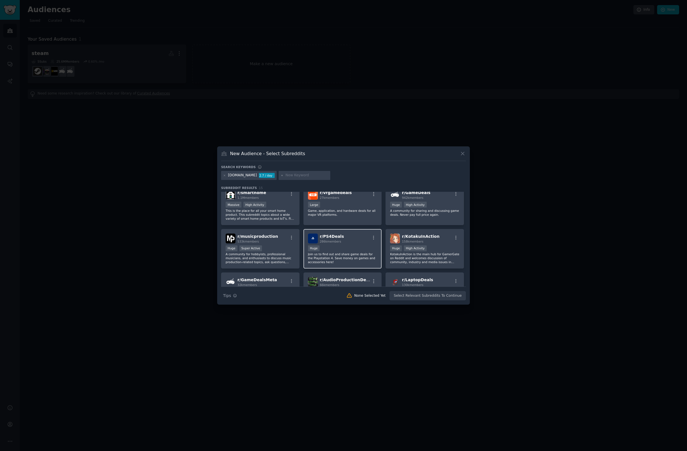
scroll to position [46, 0]
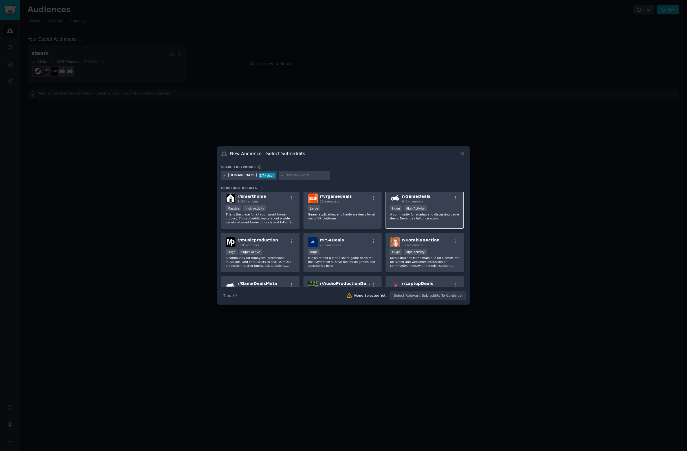
click at [455, 197] on icon "button" at bounding box center [456, 197] width 5 height 5
click at [444, 212] on div "Relevant Subreddit Add to your audience" at bounding box center [427, 211] width 63 height 13
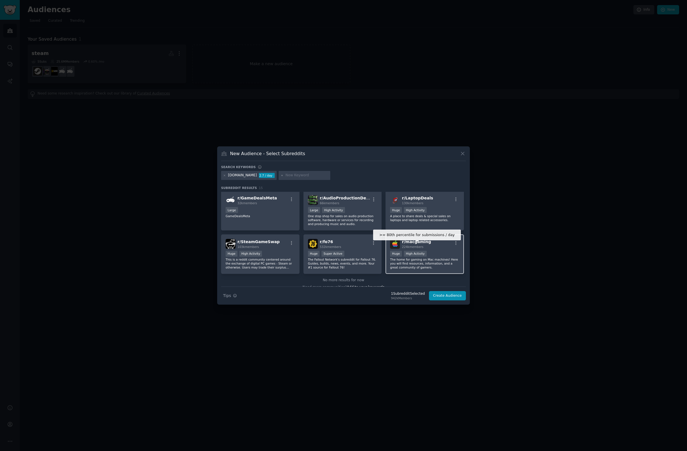
scroll to position [119, 0]
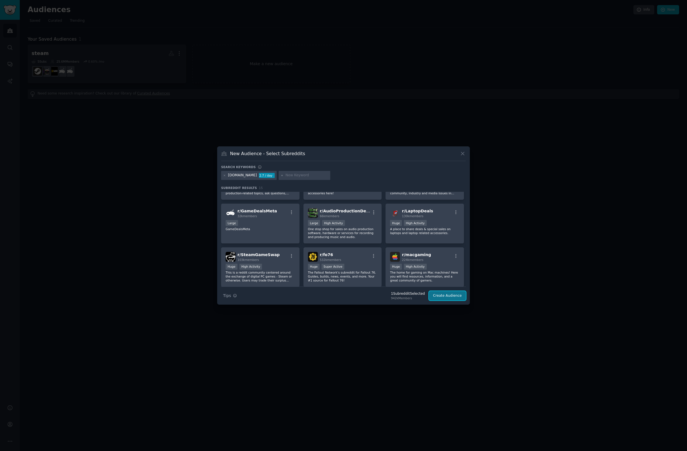
click at [448, 299] on button "Create Audience" at bounding box center [447, 296] width 37 height 10
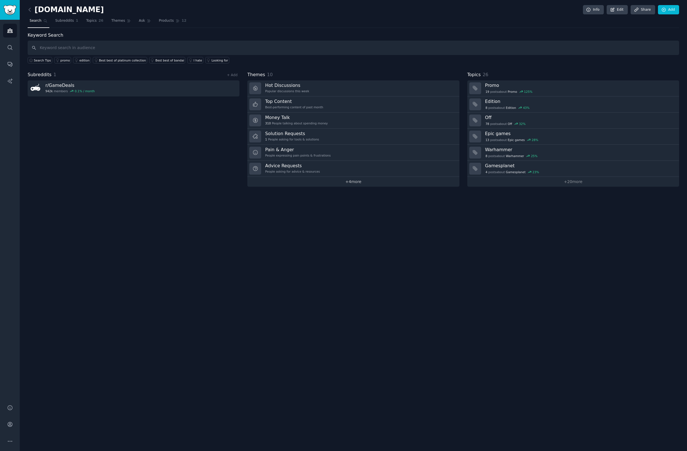
click at [377, 180] on link "+ 4 more" at bounding box center [353, 182] width 212 height 10
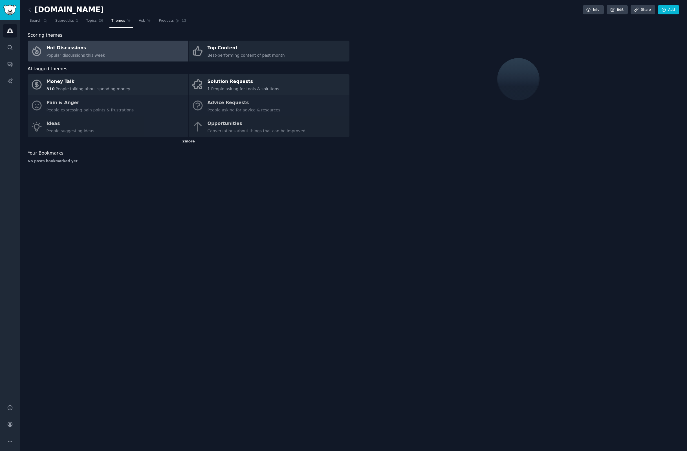
click at [183, 144] on div "2 more" at bounding box center [189, 141] width 322 height 9
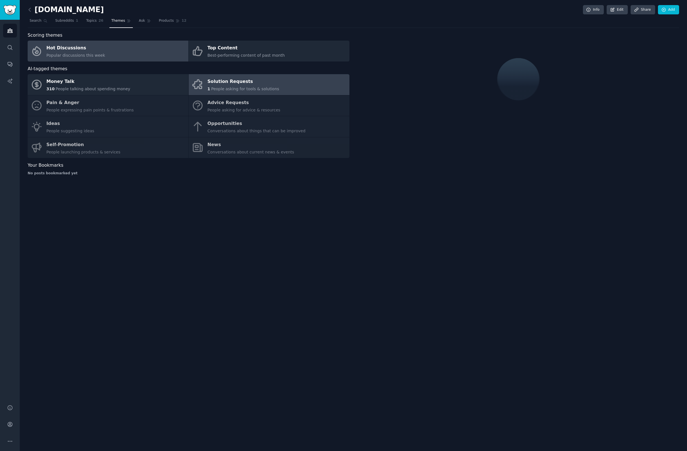
click at [225, 90] on span "People asking for tools & solutions" at bounding box center [245, 89] width 68 height 5
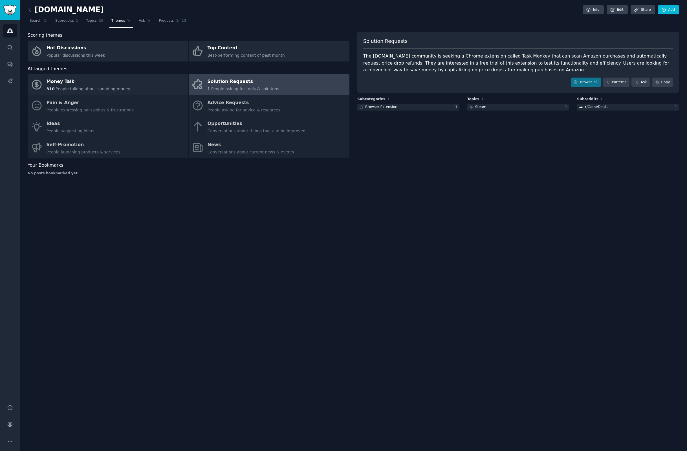
click at [536, 89] on div "Solution Requests The [DOMAIN_NAME] community is seeking a Chrome extension cal…" at bounding box center [519, 62] width 322 height 61
click at [137, 27] on link "Ask" at bounding box center [145, 22] width 16 height 12
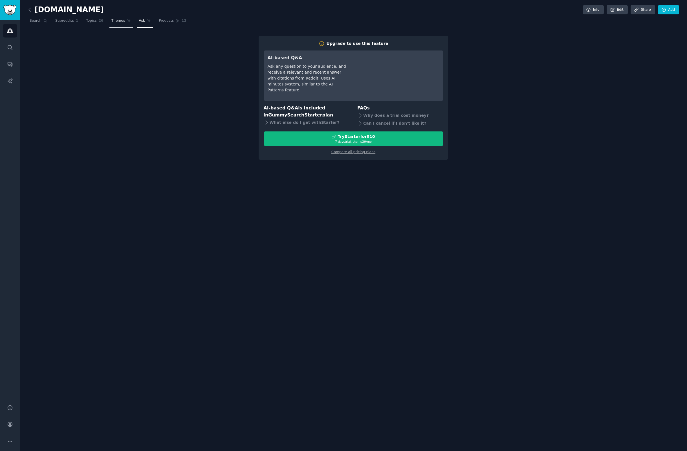
click at [116, 22] on span "Themes" at bounding box center [118, 20] width 14 height 5
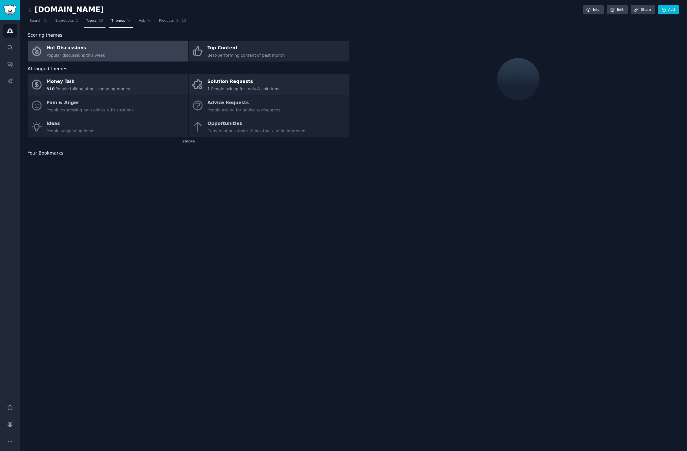
click at [89, 23] on span "Topics" at bounding box center [91, 20] width 10 height 5
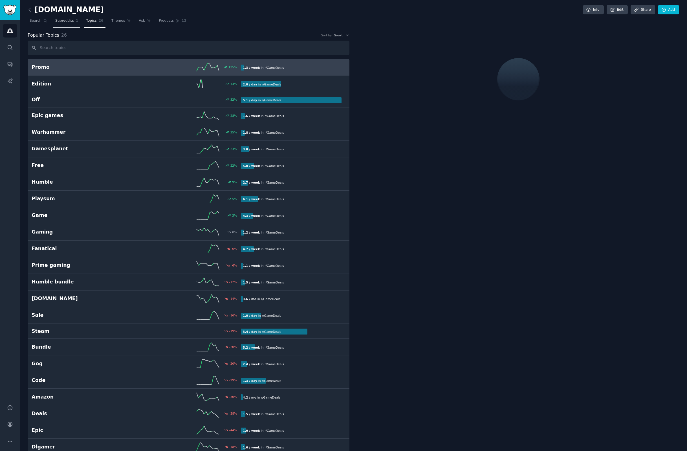
click at [63, 25] on link "Subreddits 1" at bounding box center [66, 22] width 27 height 12
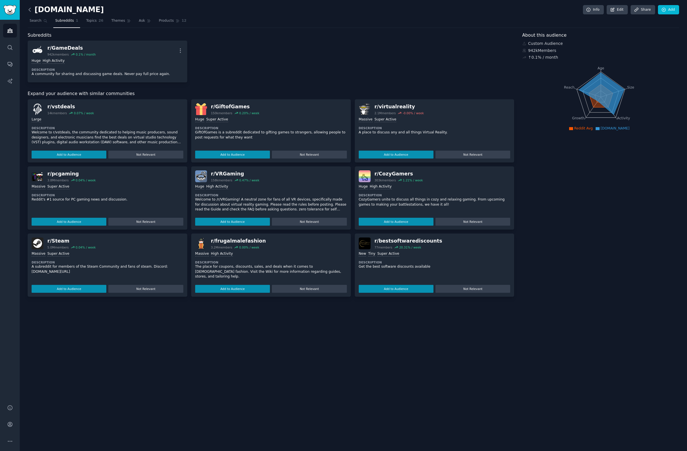
click at [30, 10] on icon at bounding box center [30, 10] width 6 height 6
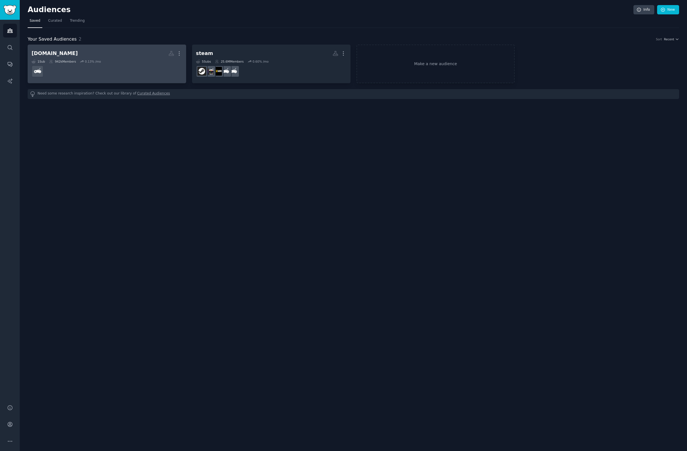
click at [163, 68] on dd at bounding box center [107, 71] width 151 height 16
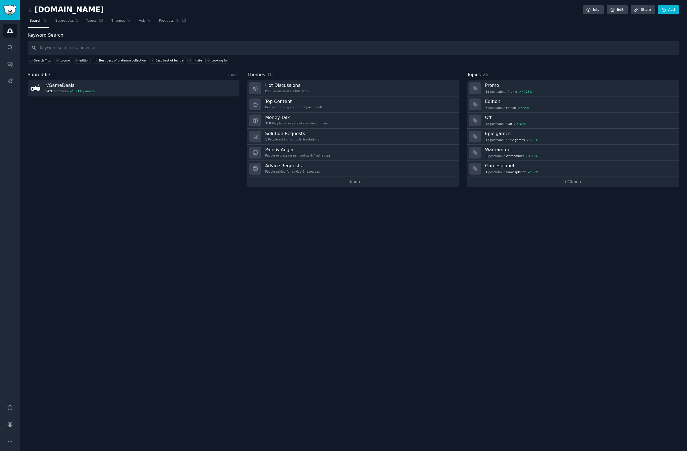
drag, startPoint x: 369, startPoint y: 78, endPoint x: 355, endPoint y: 73, distance: 15.1
click at [369, 78] on div "Themes 10" at bounding box center [353, 74] width 212 height 7
